Goal: Check status: Check status

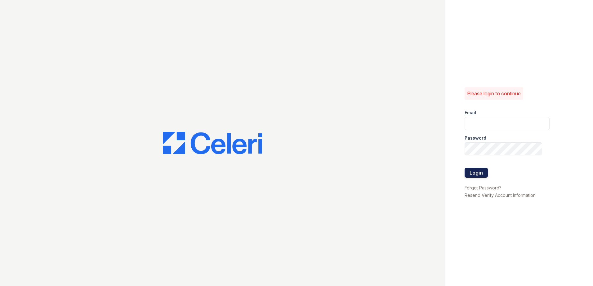
type input "aolivas@trinity-pm.com"
click at [480, 175] on button "Login" at bounding box center [475, 173] width 23 height 10
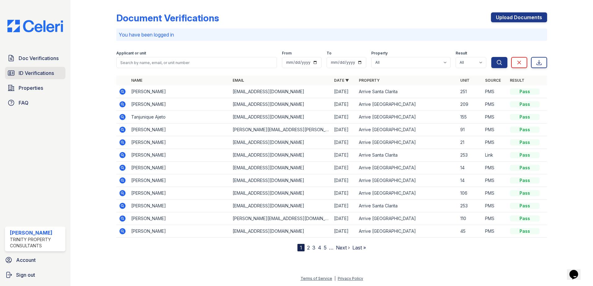
click at [53, 77] on span "ID Verifications" at bounding box center [36, 72] width 35 height 7
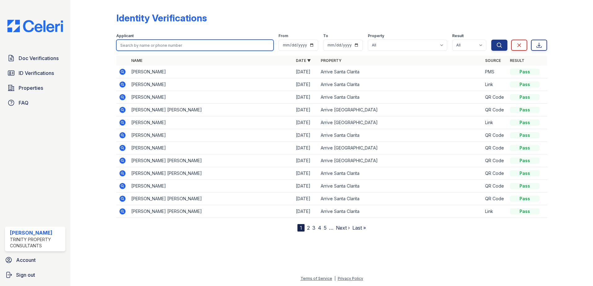
click at [156, 46] on input "search" at bounding box center [194, 45] width 157 height 11
type input "[PERSON_NAME]"
click at [491, 40] on button "Search" at bounding box center [499, 45] width 16 height 11
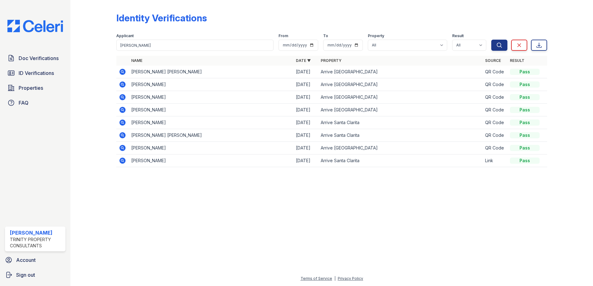
click at [121, 98] on icon at bounding box center [122, 97] width 6 height 6
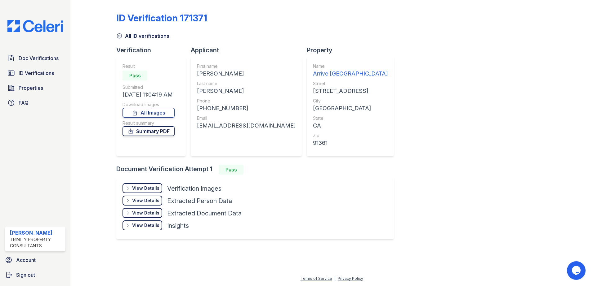
click at [163, 131] on link "Summary PDF" at bounding box center [148, 131] width 52 height 10
